Goal: Find specific page/section: Find specific page/section

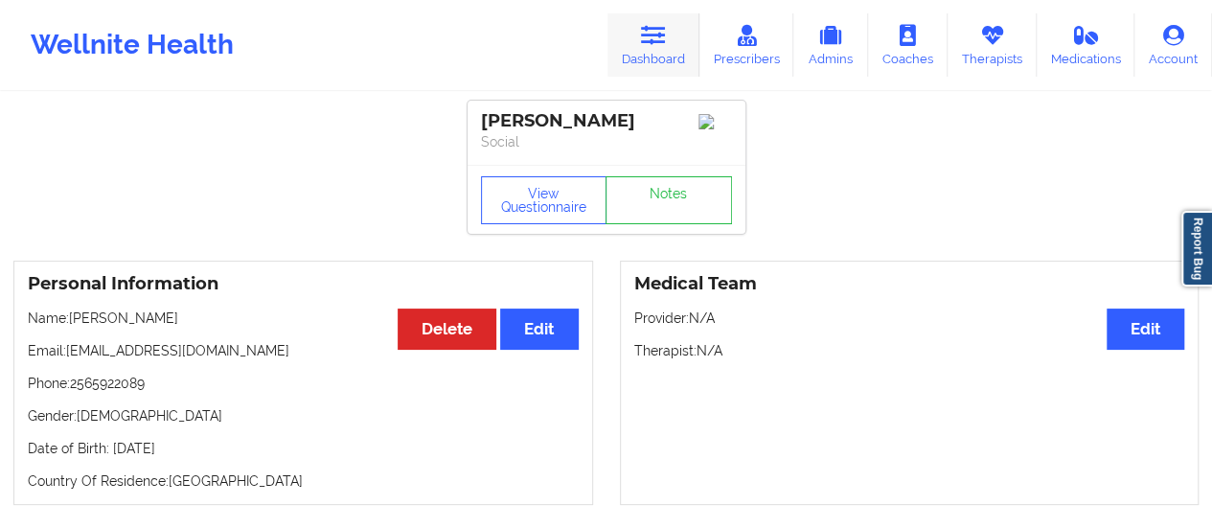
click at [627, 59] on link "Dashboard" at bounding box center [653, 44] width 92 height 63
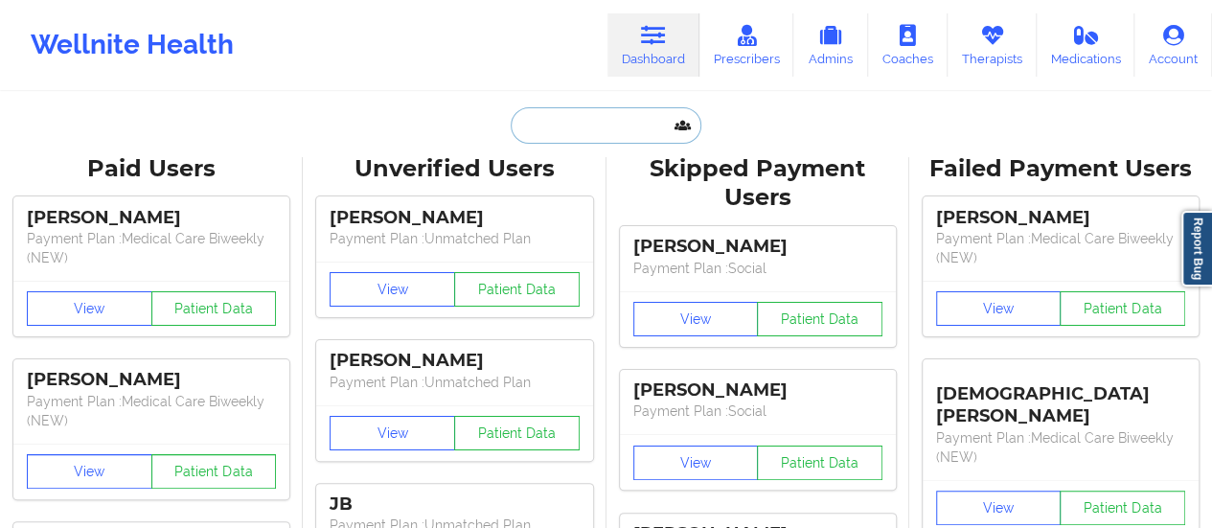
click at [586, 122] on input "text" at bounding box center [606, 125] width 190 height 36
paste input "[EMAIL_ADDRESS][DOMAIN_NAME]"
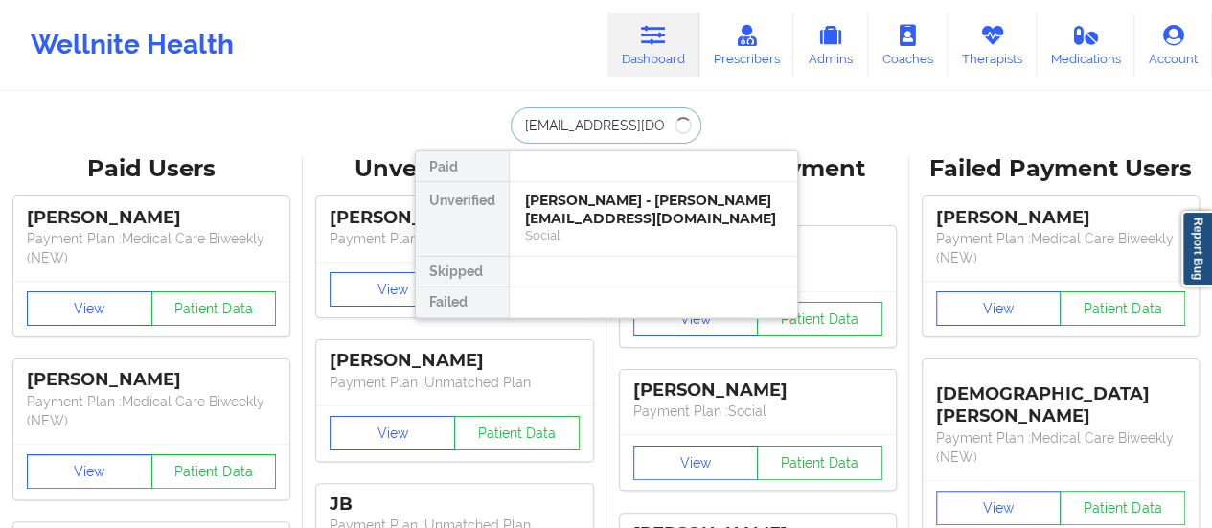
type input "[EMAIL_ADDRESS][DOMAIN_NAME]"
click at [602, 235] on div "[PERSON_NAME] - [EMAIL_ADDRESS][DOMAIN_NAME] Social" at bounding box center [653, 219] width 287 height 74
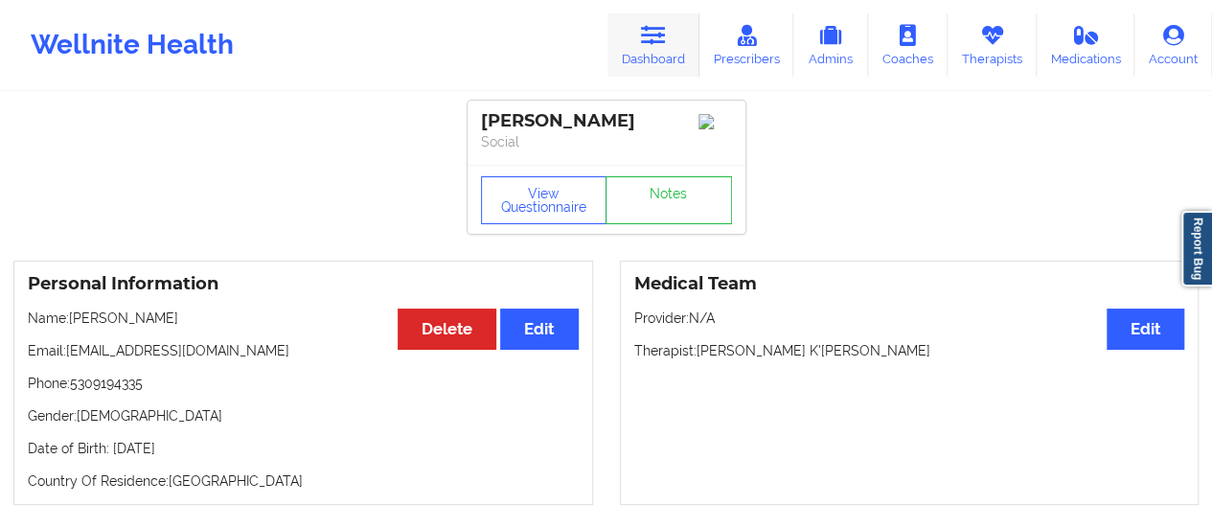
click at [662, 54] on link "Dashboard" at bounding box center [653, 44] width 92 height 63
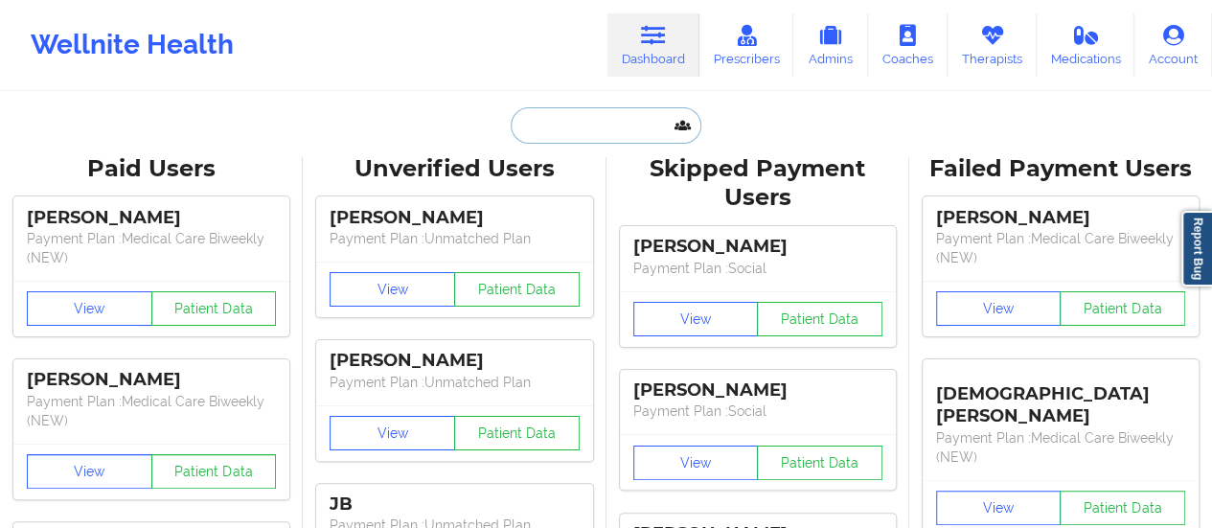
click at [564, 124] on input "text" at bounding box center [606, 125] width 190 height 36
paste input "[EMAIL_ADDRESS][DOMAIN_NAME]"
type input "[EMAIL_ADDRESS][DOMAIN_NAME]"
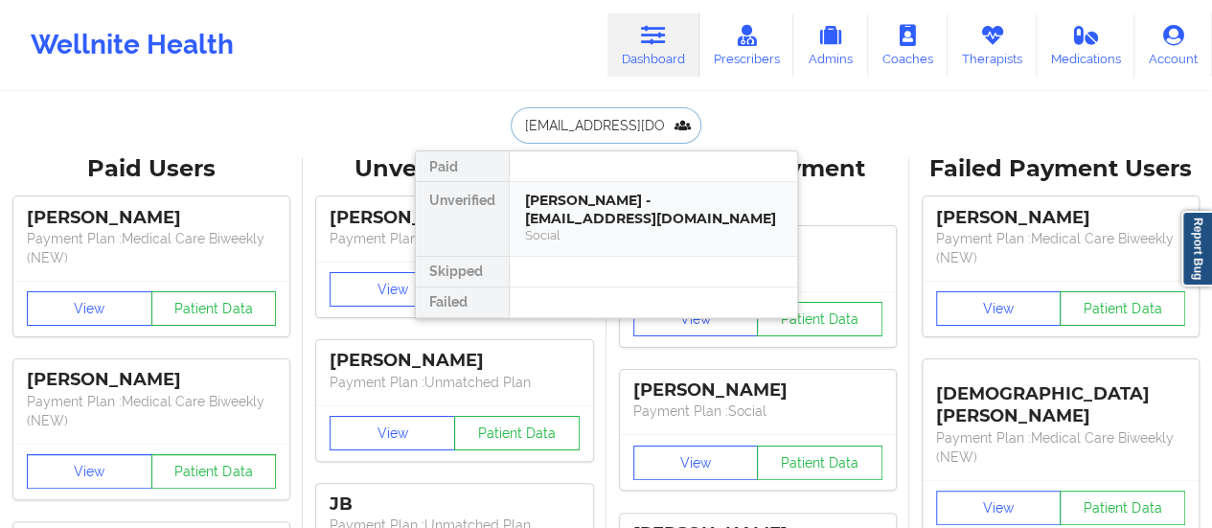
click at [573, 206] on div "[PERSON_NAME] - [EMAIL_ADDRESS][DOMAIN_NAME]" at bounding box center [653, 209] width 257 height 35
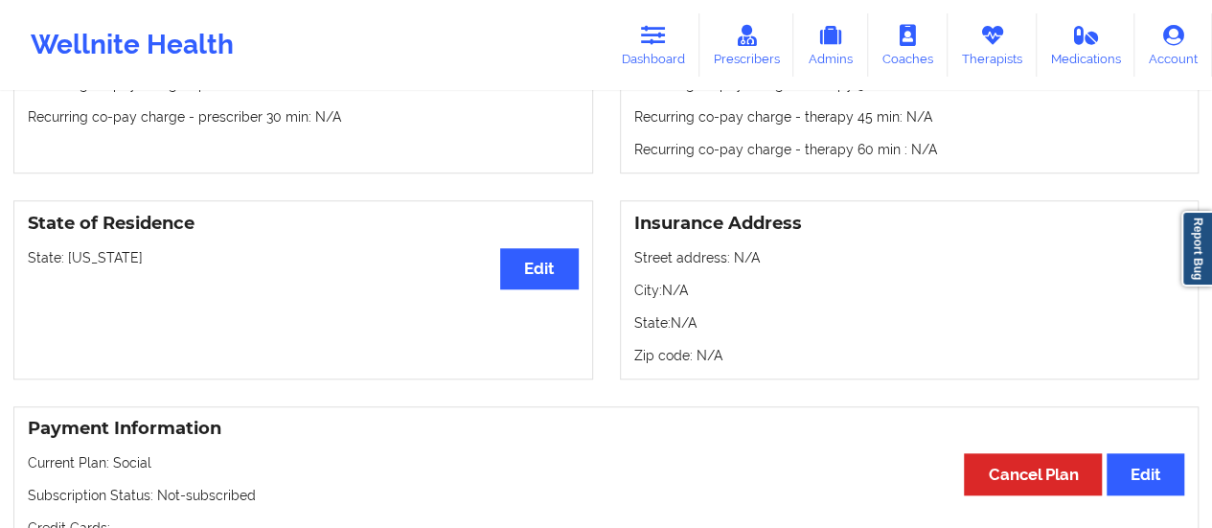
scroll to position [720, 0]
